Goal: Information Seeking & Learning: Learn about a topic

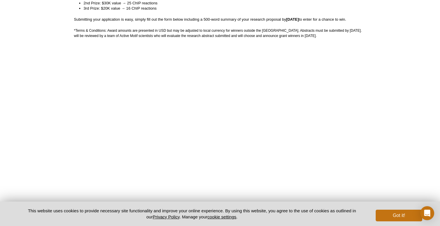
scroll to position [162, 0]
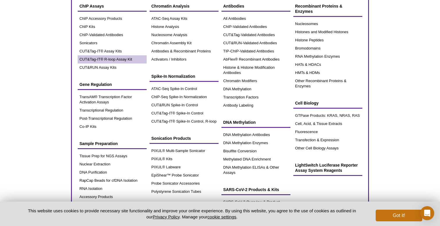
scroll to position [31, 0]
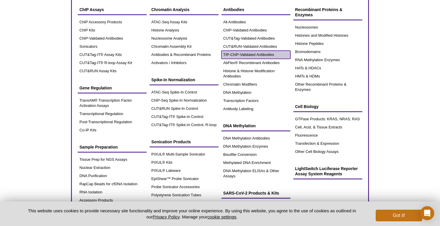
click at [246, 52] on link "TIP-ChIP-Validated Antibodies" at bounding box center [256, 55] width 69 height 8
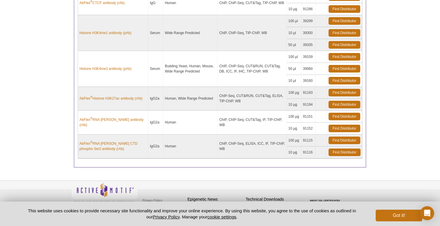
scroll to position [221, 0]
